Goal: Information Seeking & Learning: Learn about a topic

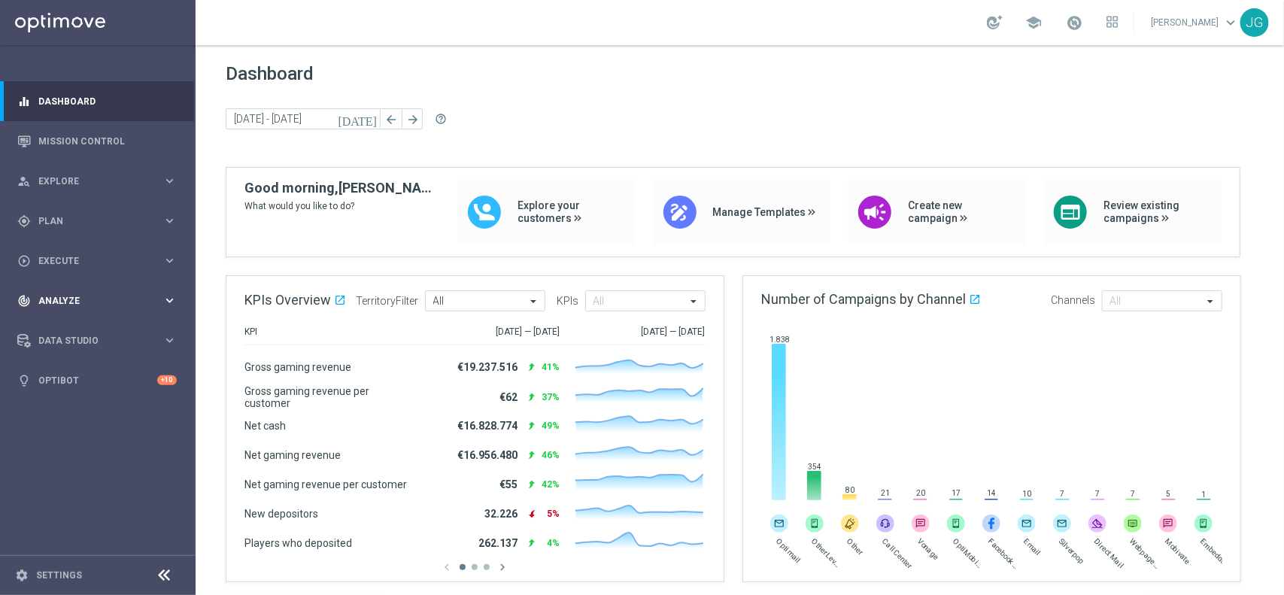
click at [77, 298] on span "Analyze" at bounding box center [100, 300] width 124 height 9
click at [107, 485] on span "BI Studio" at bounding box center [94, 489] width 108 height 9
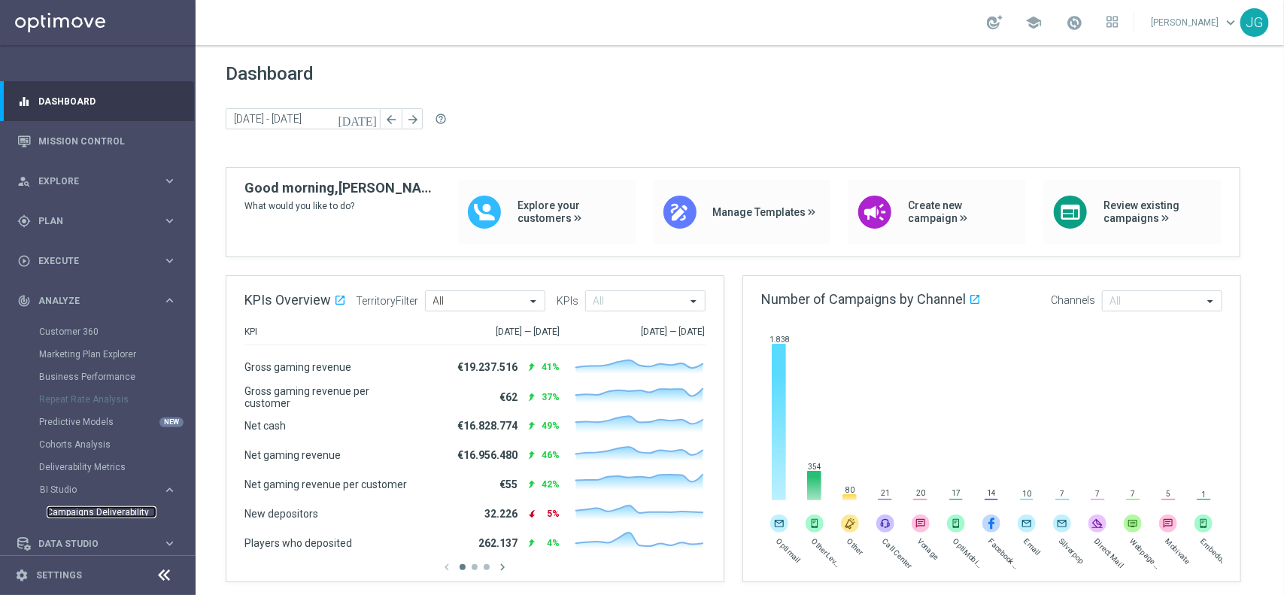
click at [106, 506] on link "Campaigns Deliverability" at bounding box center [102, 512] width 110 height 12
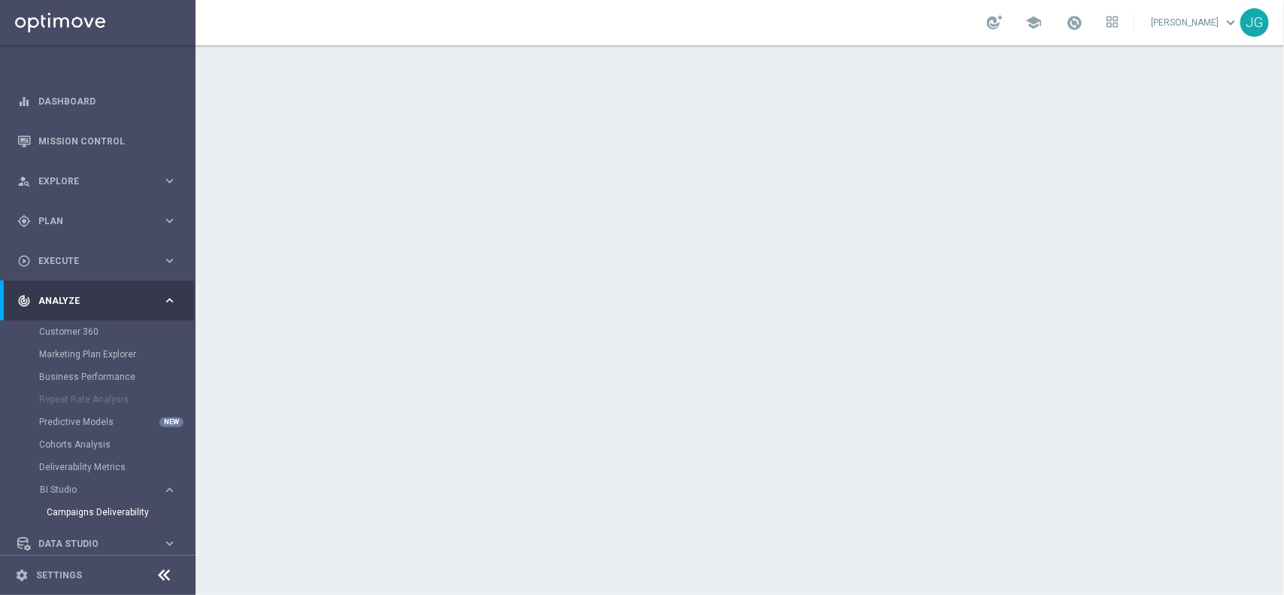
click at [170, 301] on icon "keyboard_arrow_right" at bounding box center [169, 300] width 14 height 14
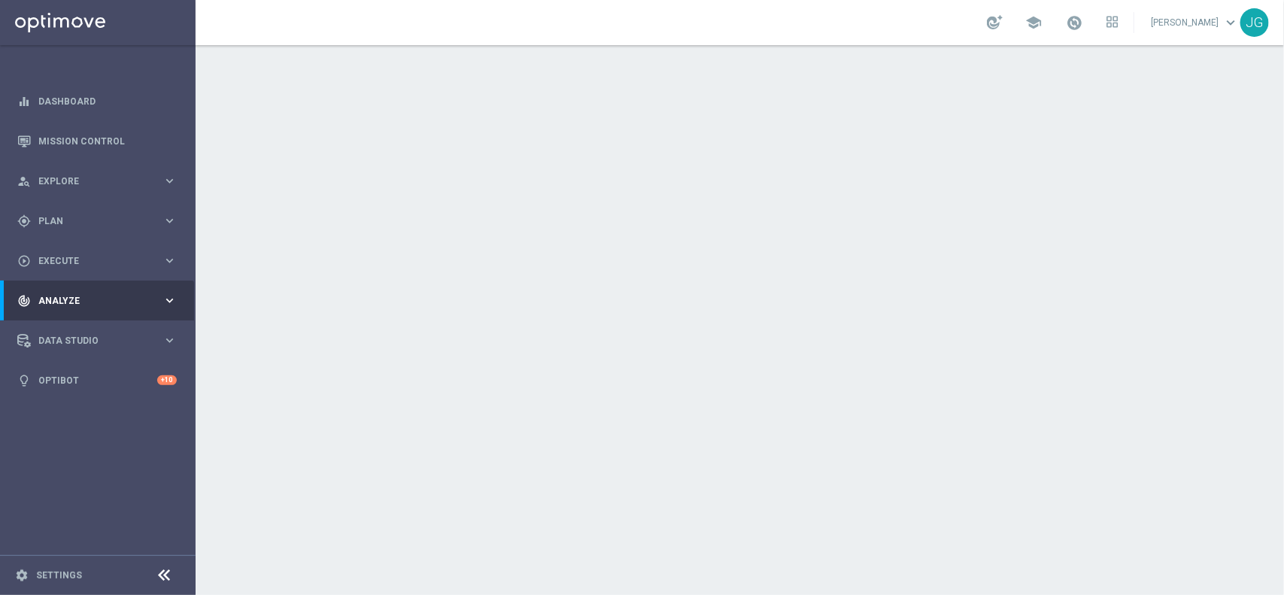
click at [170, 301] on icon "keyboard_arrow_right" at bounding box center [169, 300] width 14 height 14
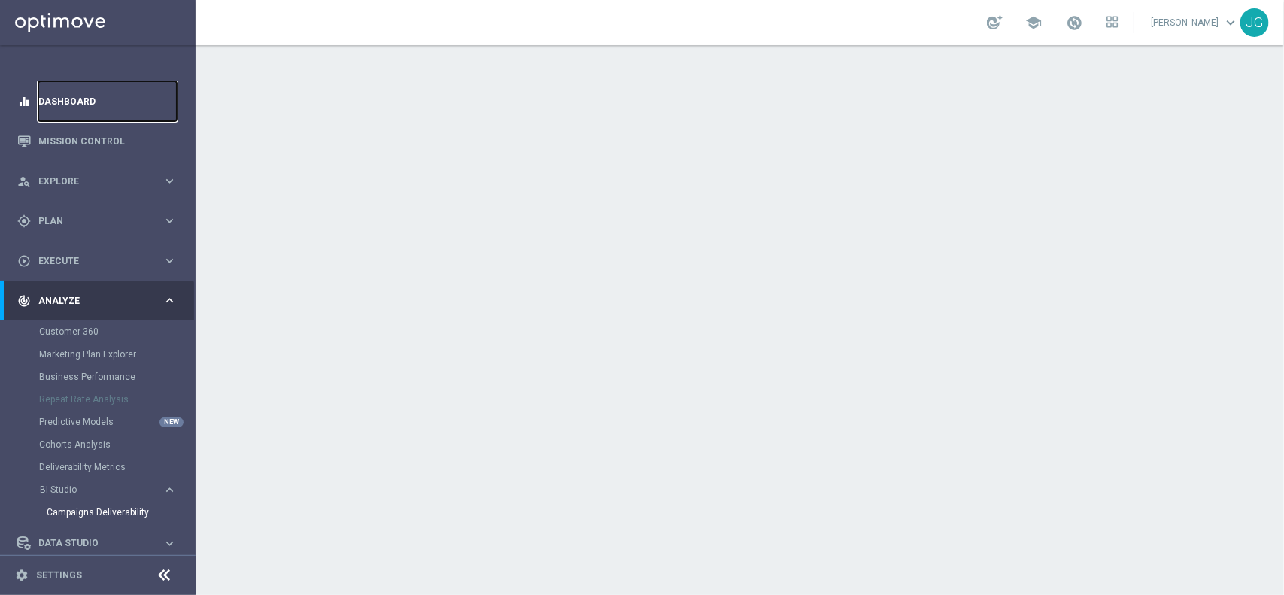
click at [84, 94] on link "Dashboard" at bounding box center [107, 101] width 138 height 40
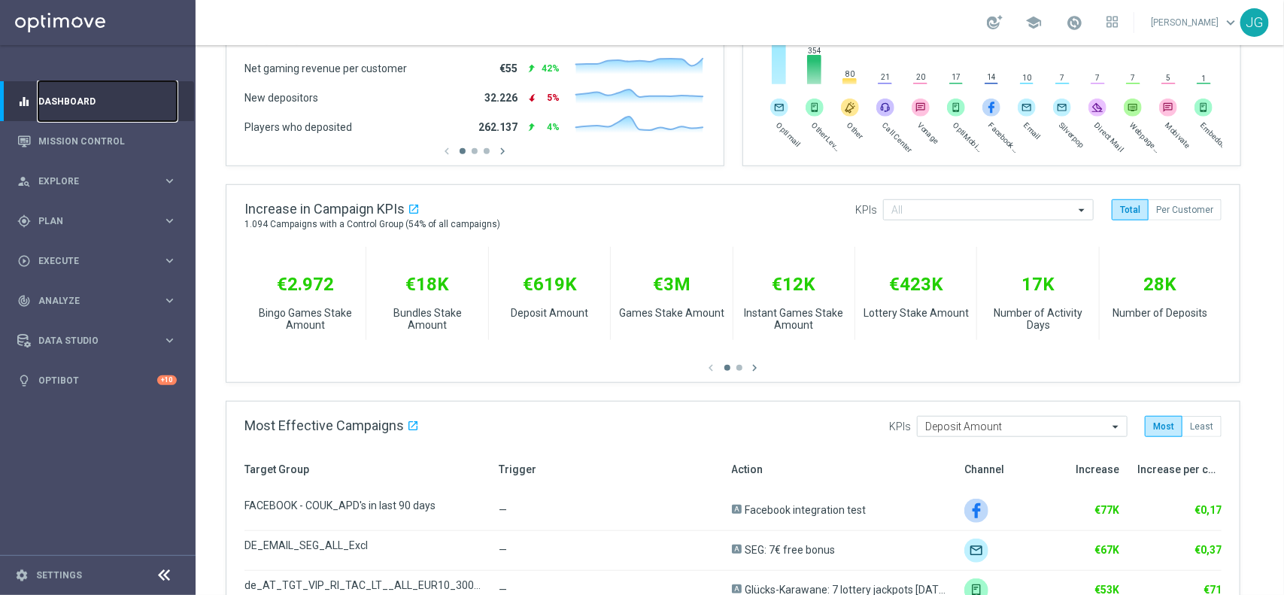
scroll to position [401, 0]
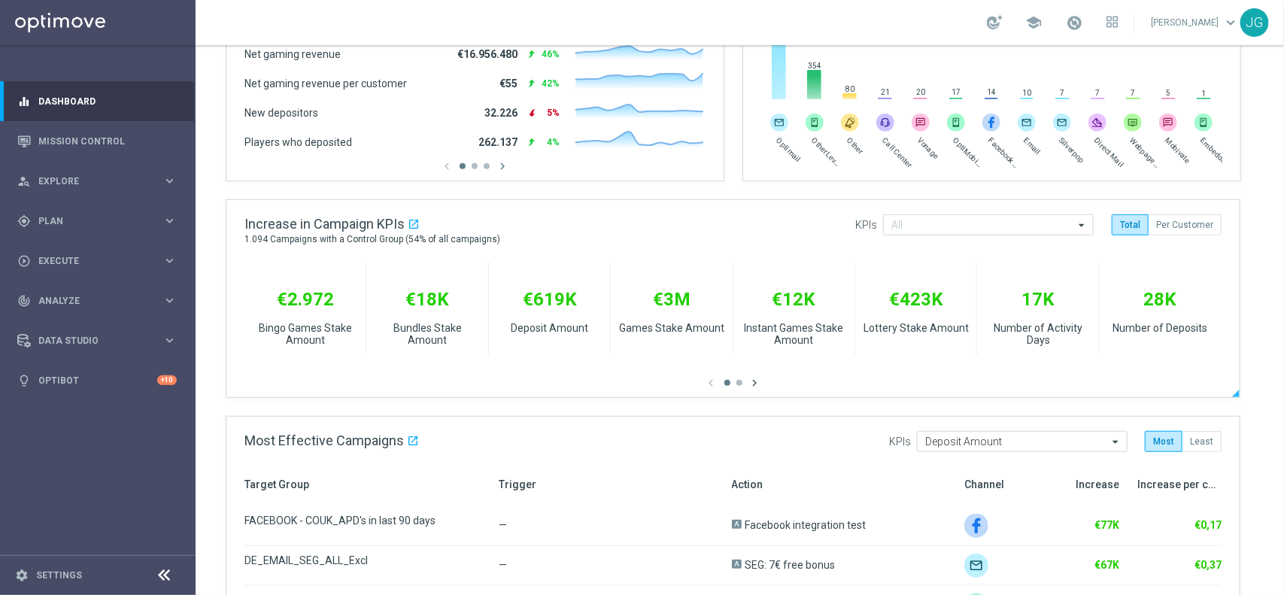
click at [753, 384] on icon "chevron_right" at bounding box center [755, 383] width 14 height 14
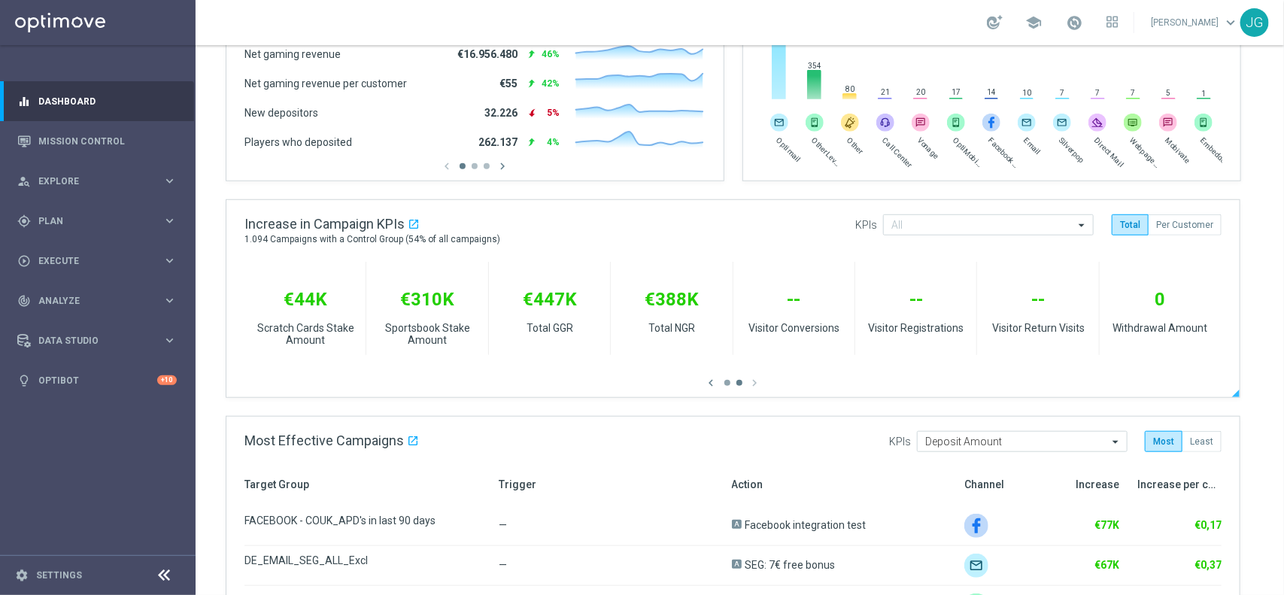
click at [724, 382] on button "button" at bounding box center [727, 383] width 6 height 6
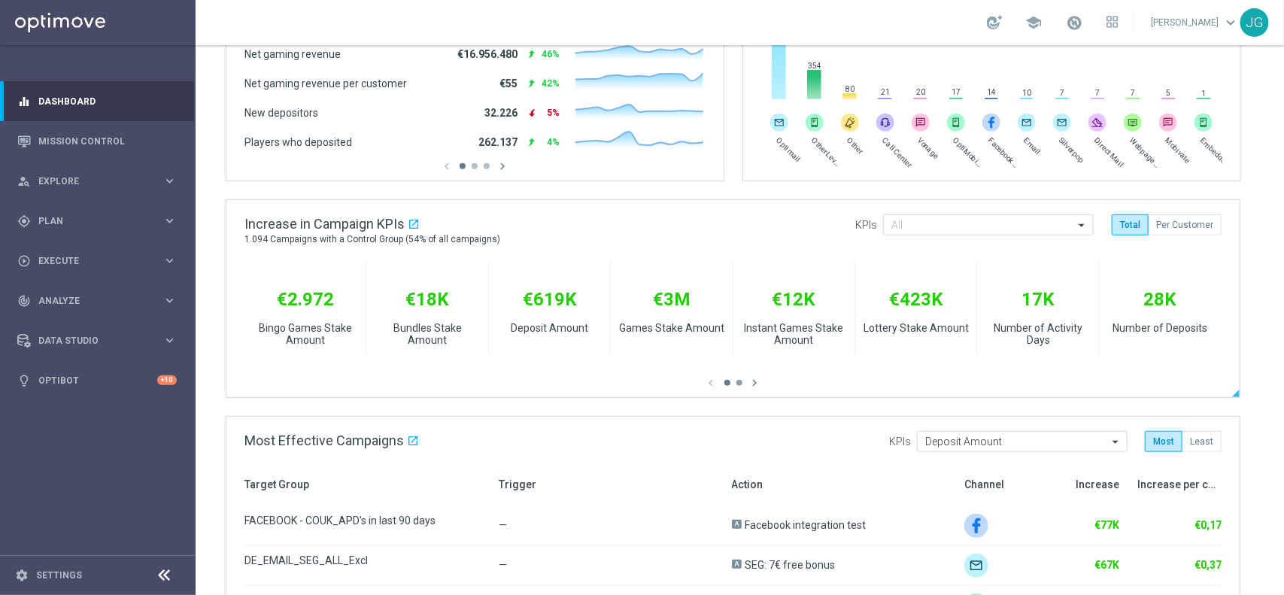
click at [741, 382] on button "button" at bounding box center [739, 383] width 6 height 6
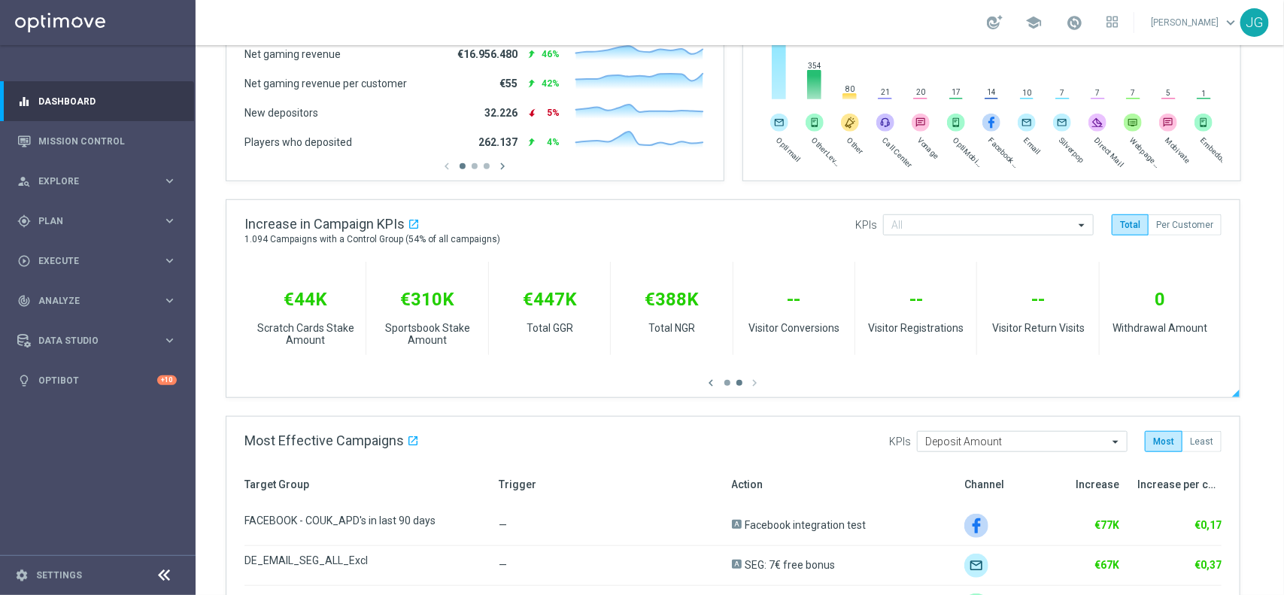
click at [724, 384] on button "button" at bounding box center [727, 383] width 6 height 6
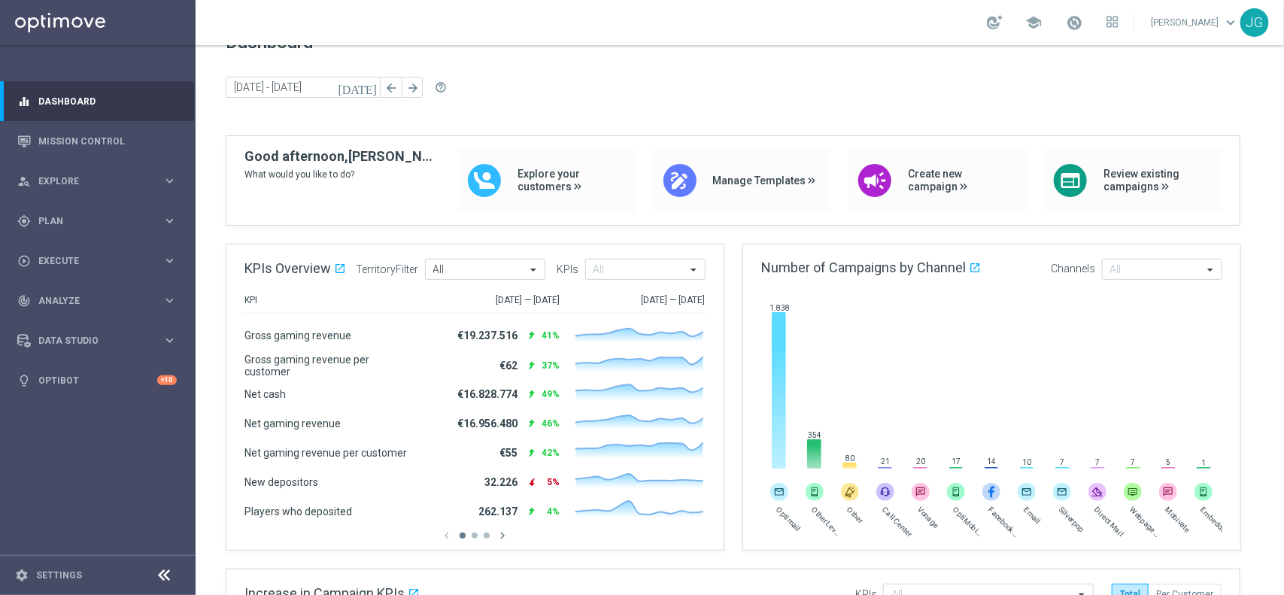
scroll to position [0, 0]
